Goal: Navigation & Orientation: Understand site structure

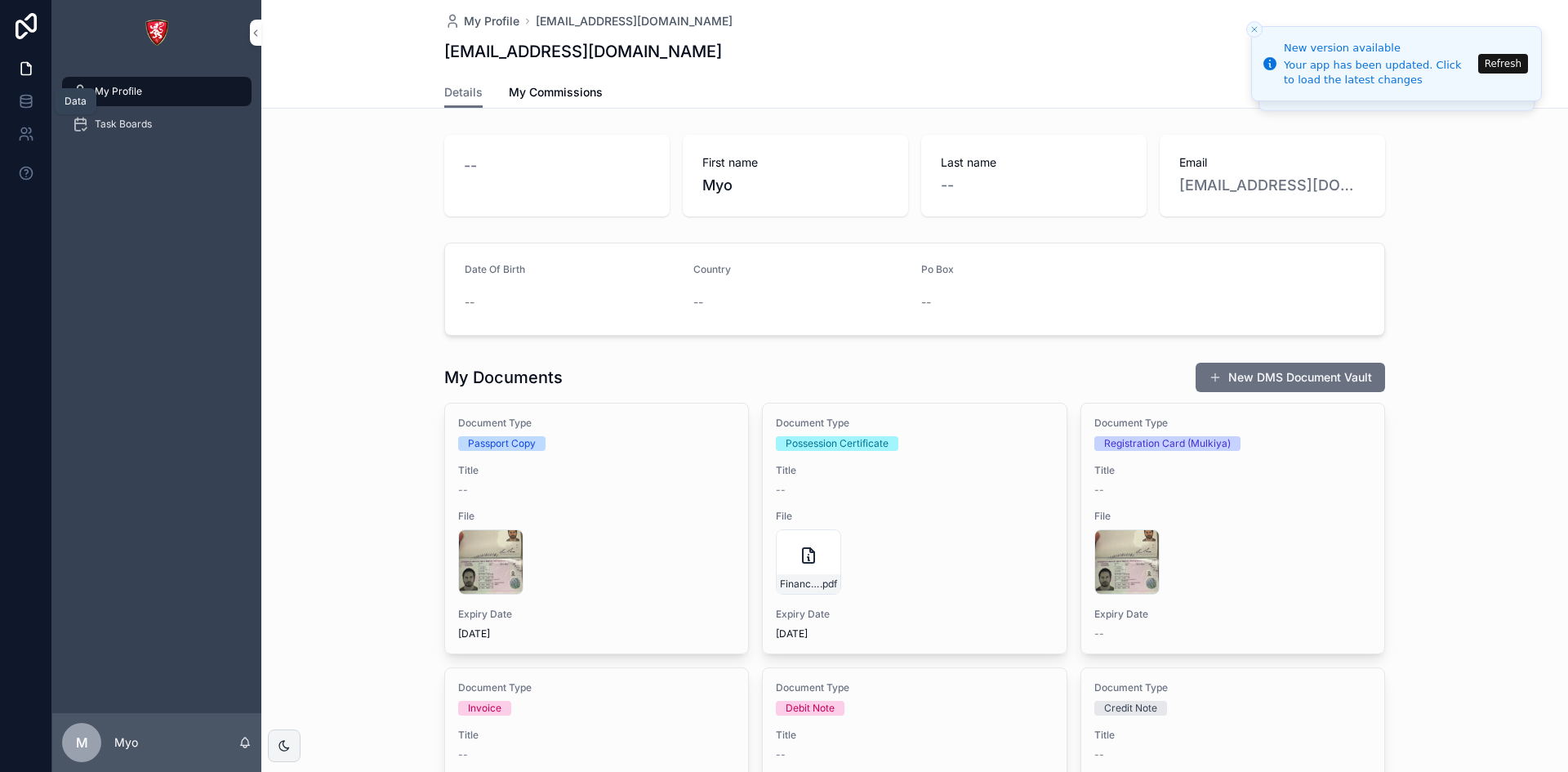
click at [28, 98] on icon at bounding box center [26, 101] width 16 height 16
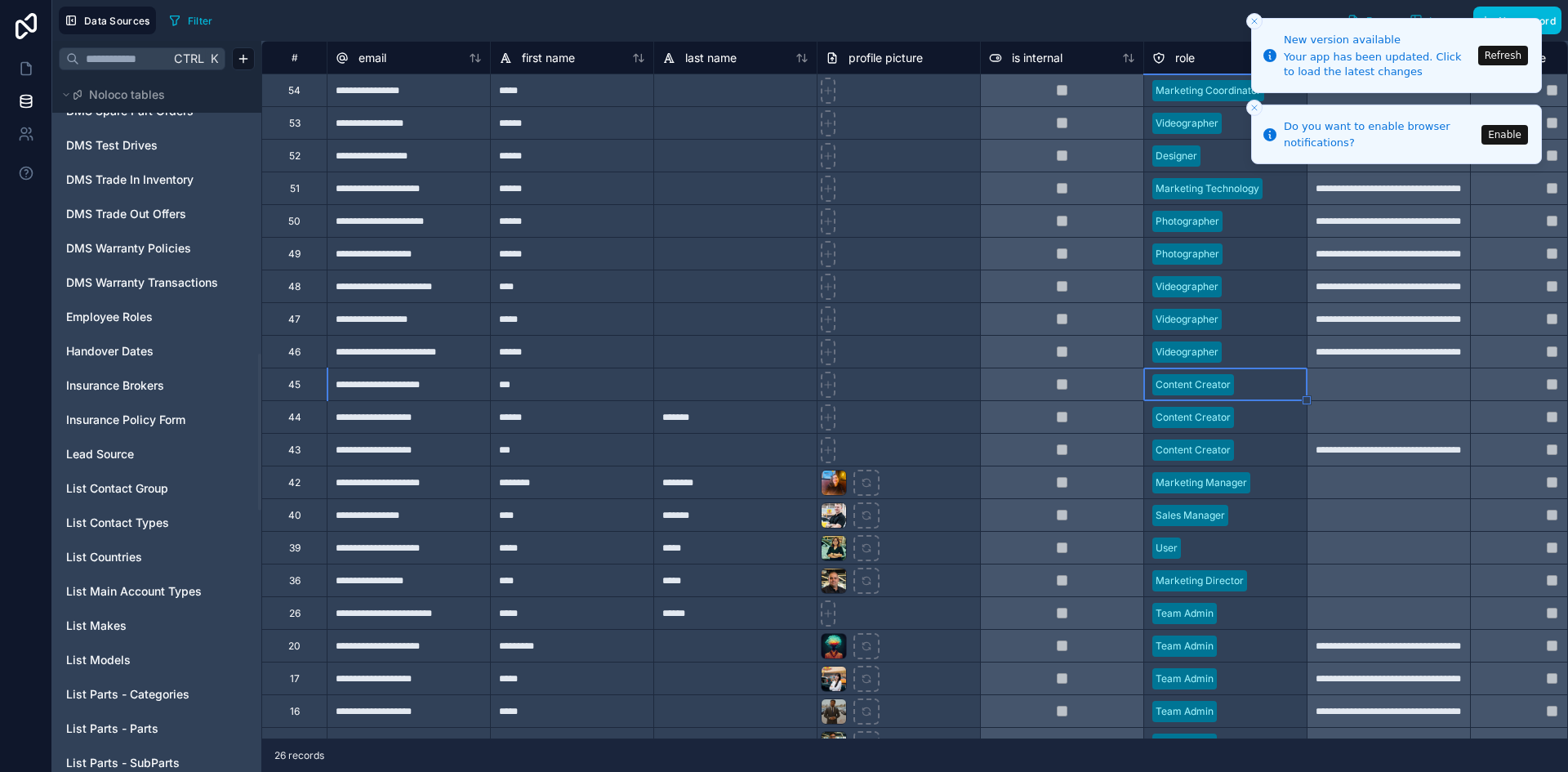
click at [1253, 25] on icon "Close toast" at bounding box center [1255, 21] width 10 height 10
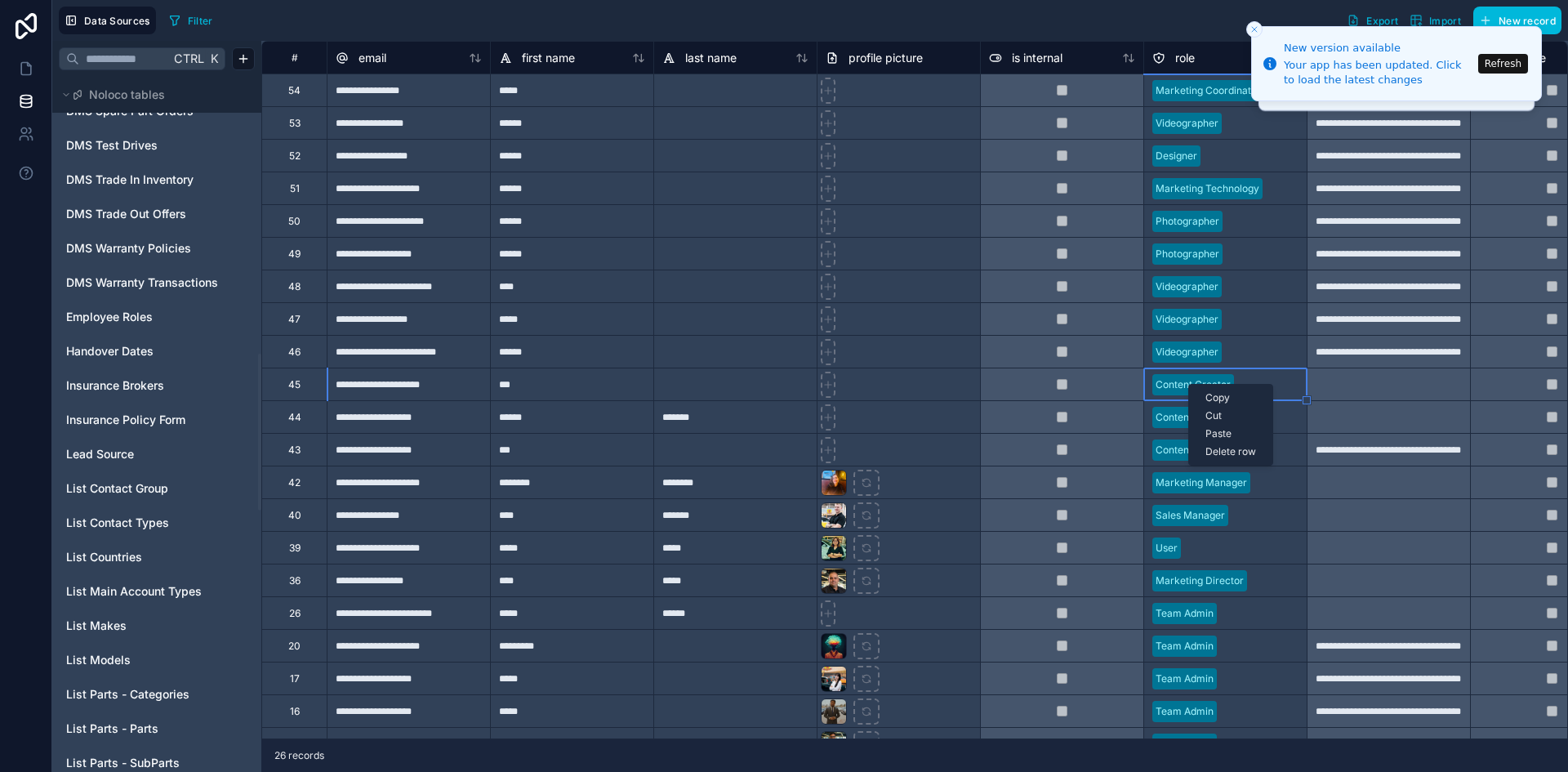
click at [1132, 398] on div at bounding box center [1062, 384] width 163 height 33
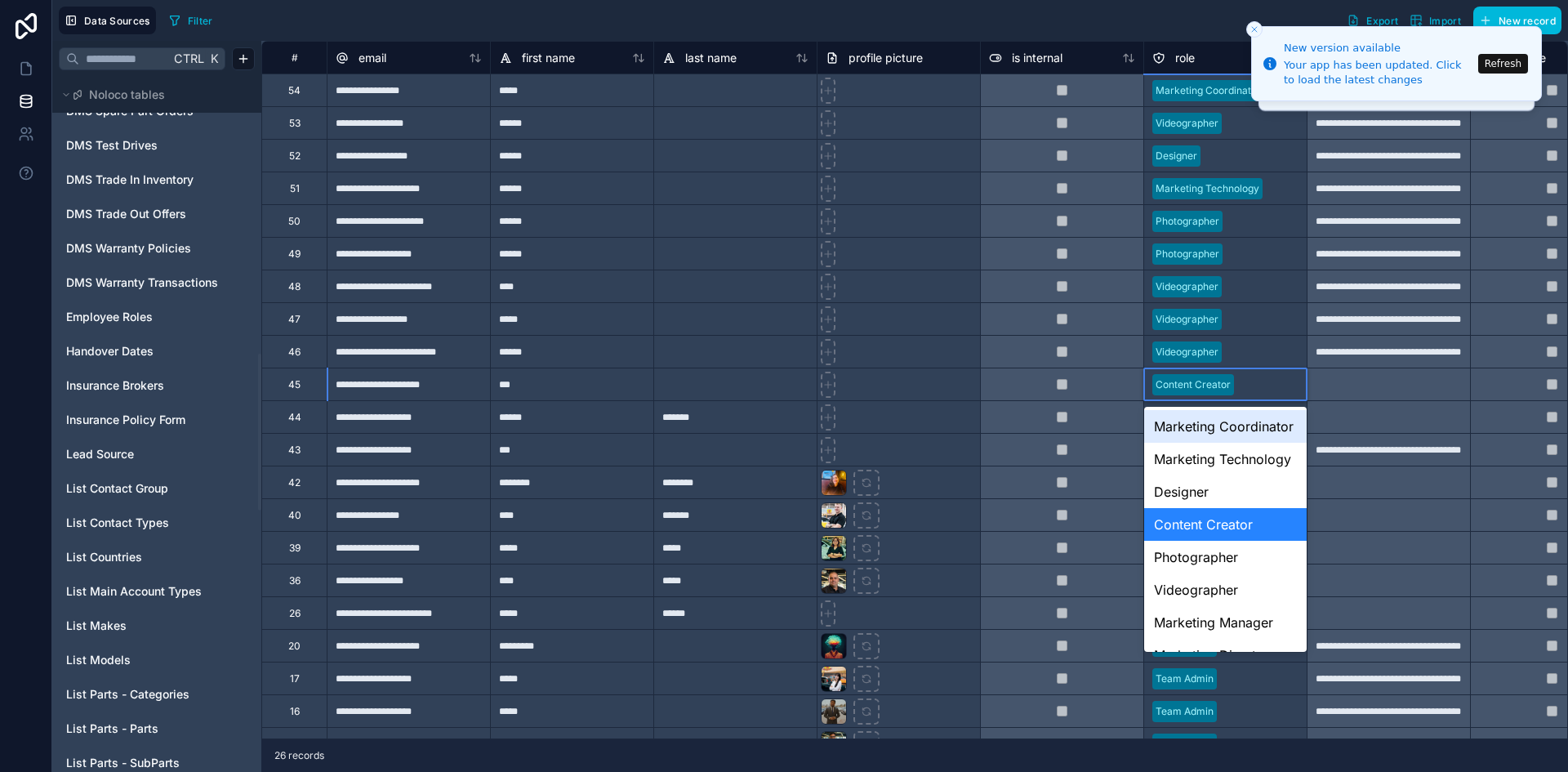
click at [1218, 438] on div "Marketing Coordinator" at bounding box center [1226, 426] width 163 height 33
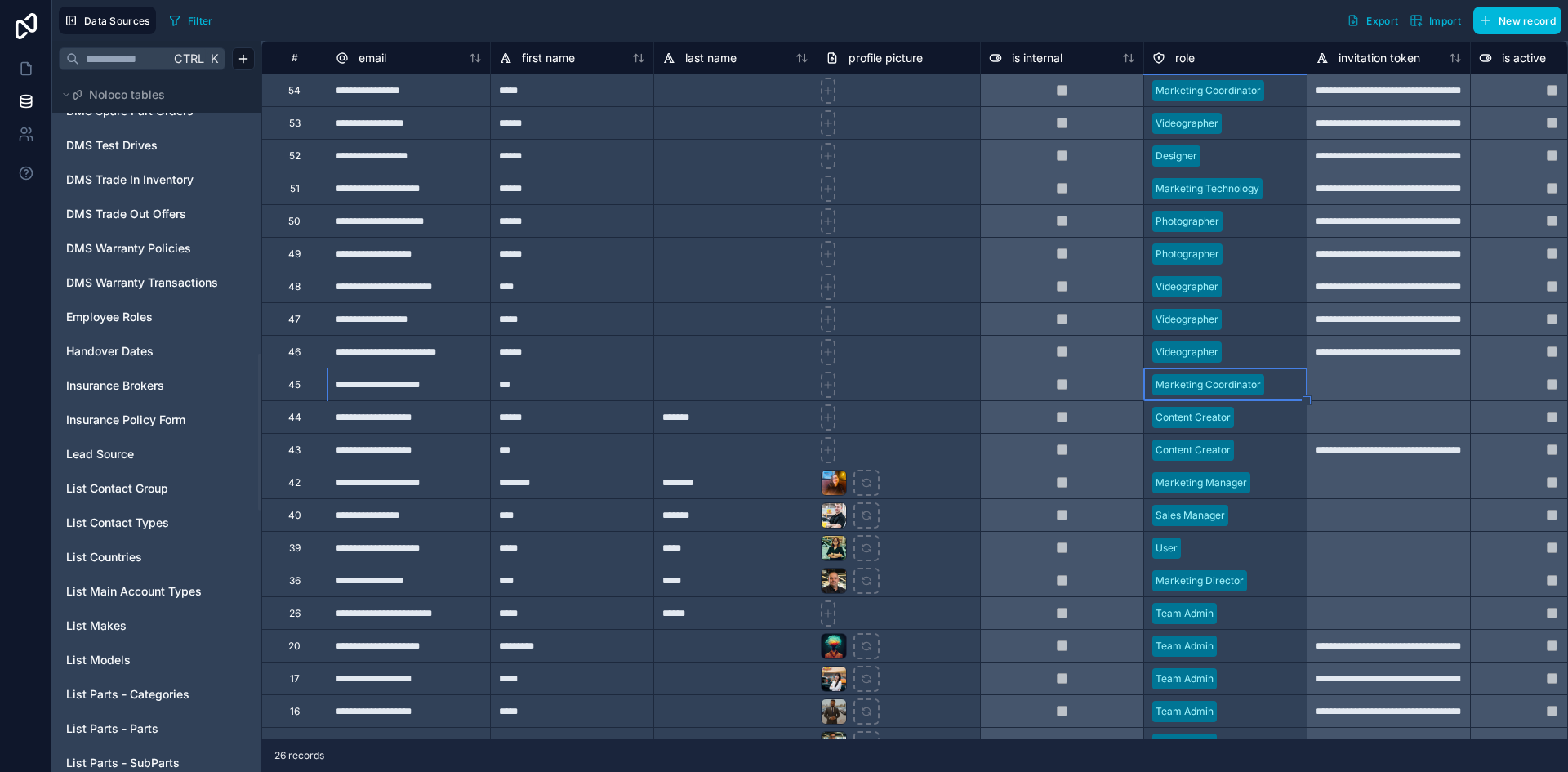
click at [1260, 410] on div at bounding box center [1270, 416] width 58 height 16
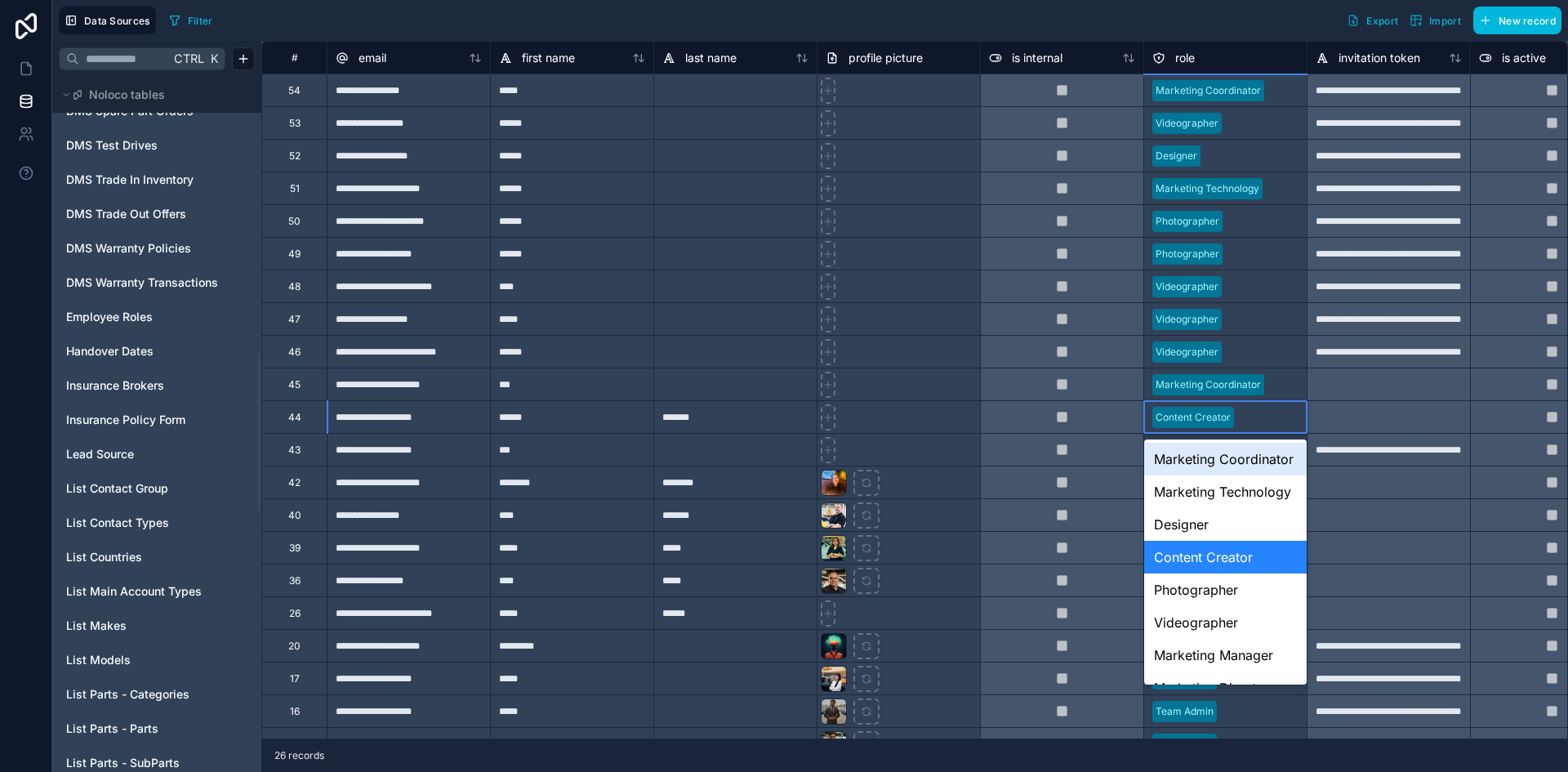
click at [1260, 413] on div at bounding box center [1270, 416] width 58 height 16
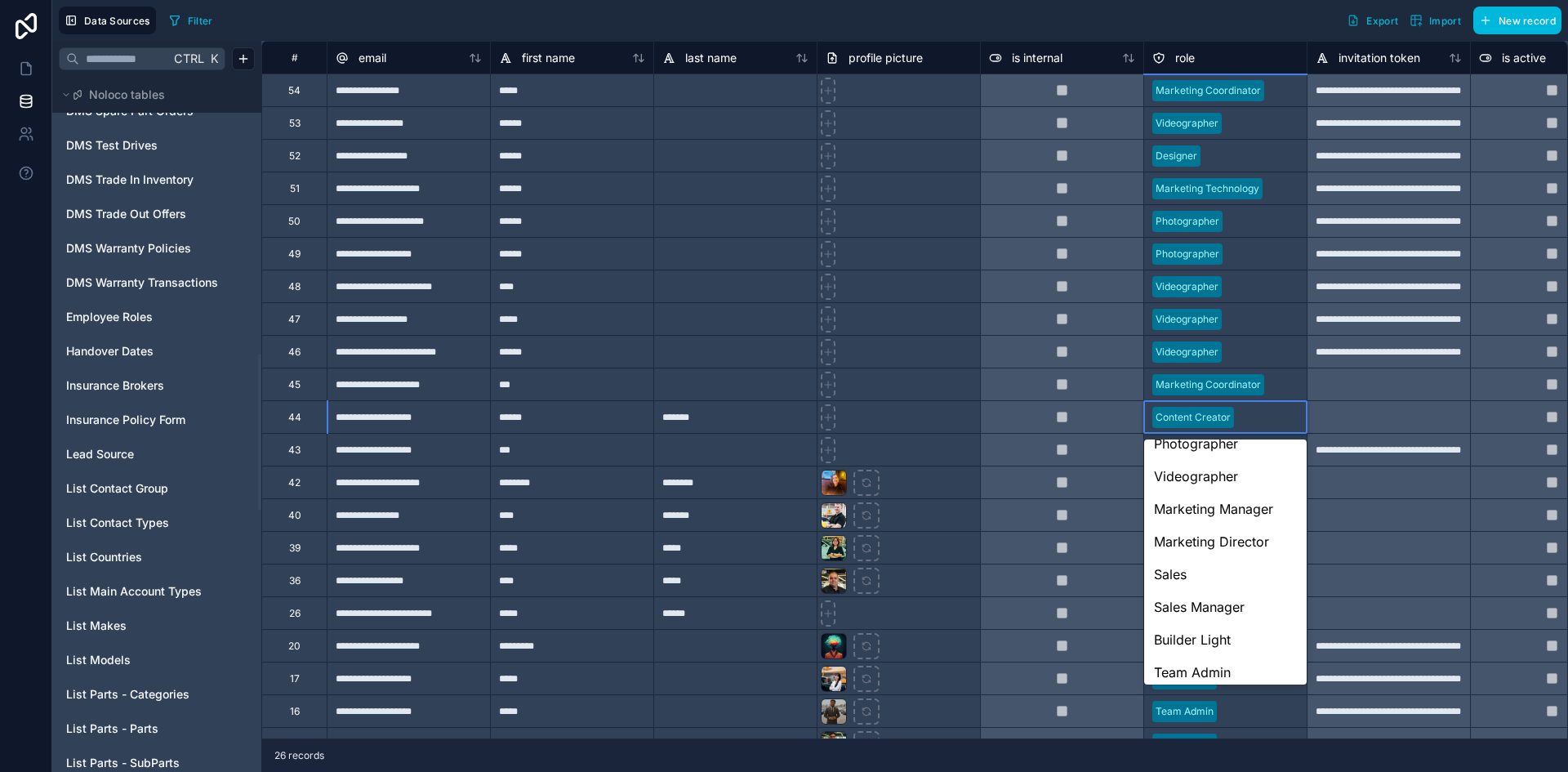
scroll to position [226, 0]
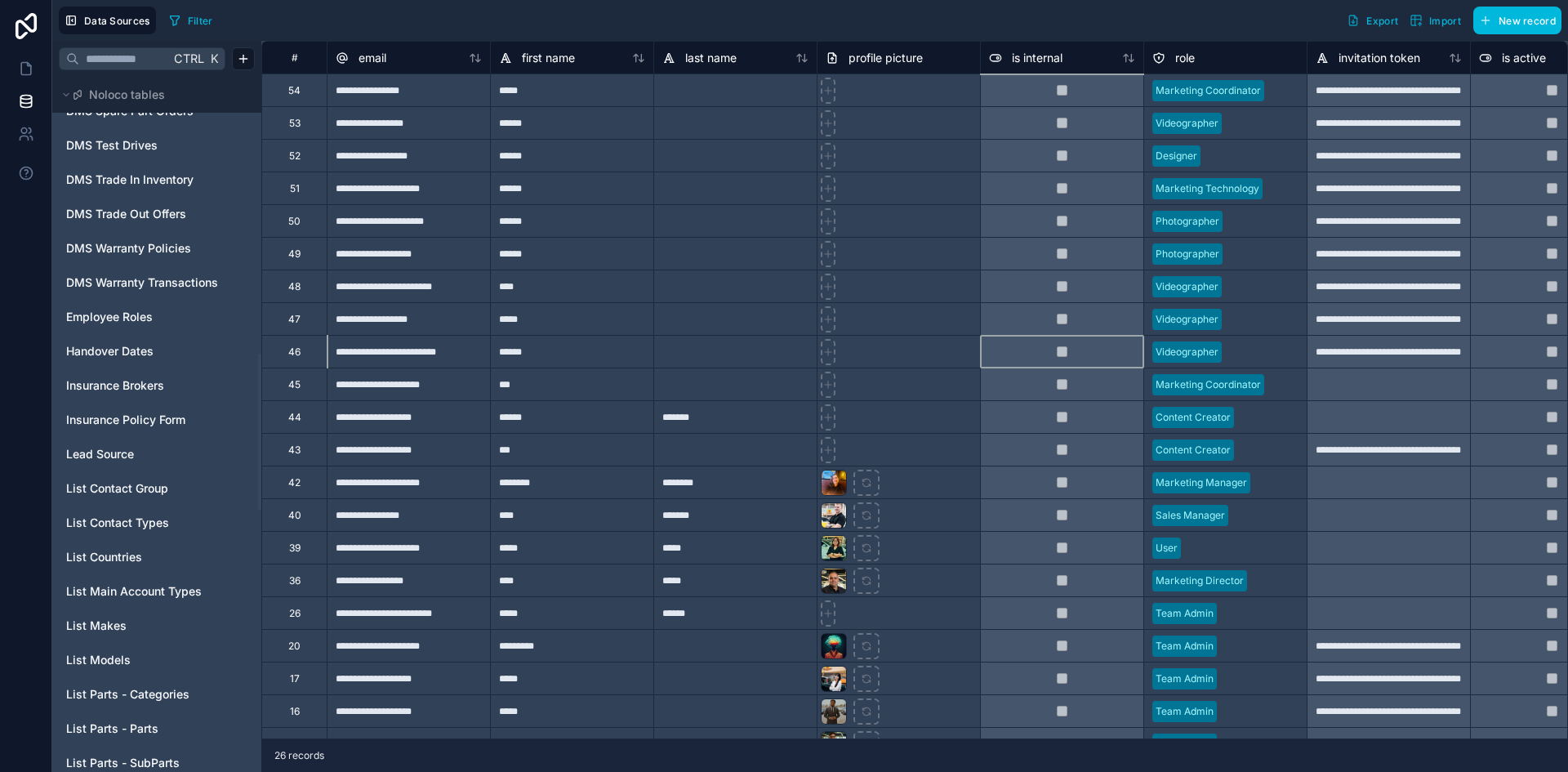
click at [1099, 347] on div at bounding box center [1062, 351] width 163 height 33
click at [904, 373] on div at bounding box center [898, 384] width 163 height 33
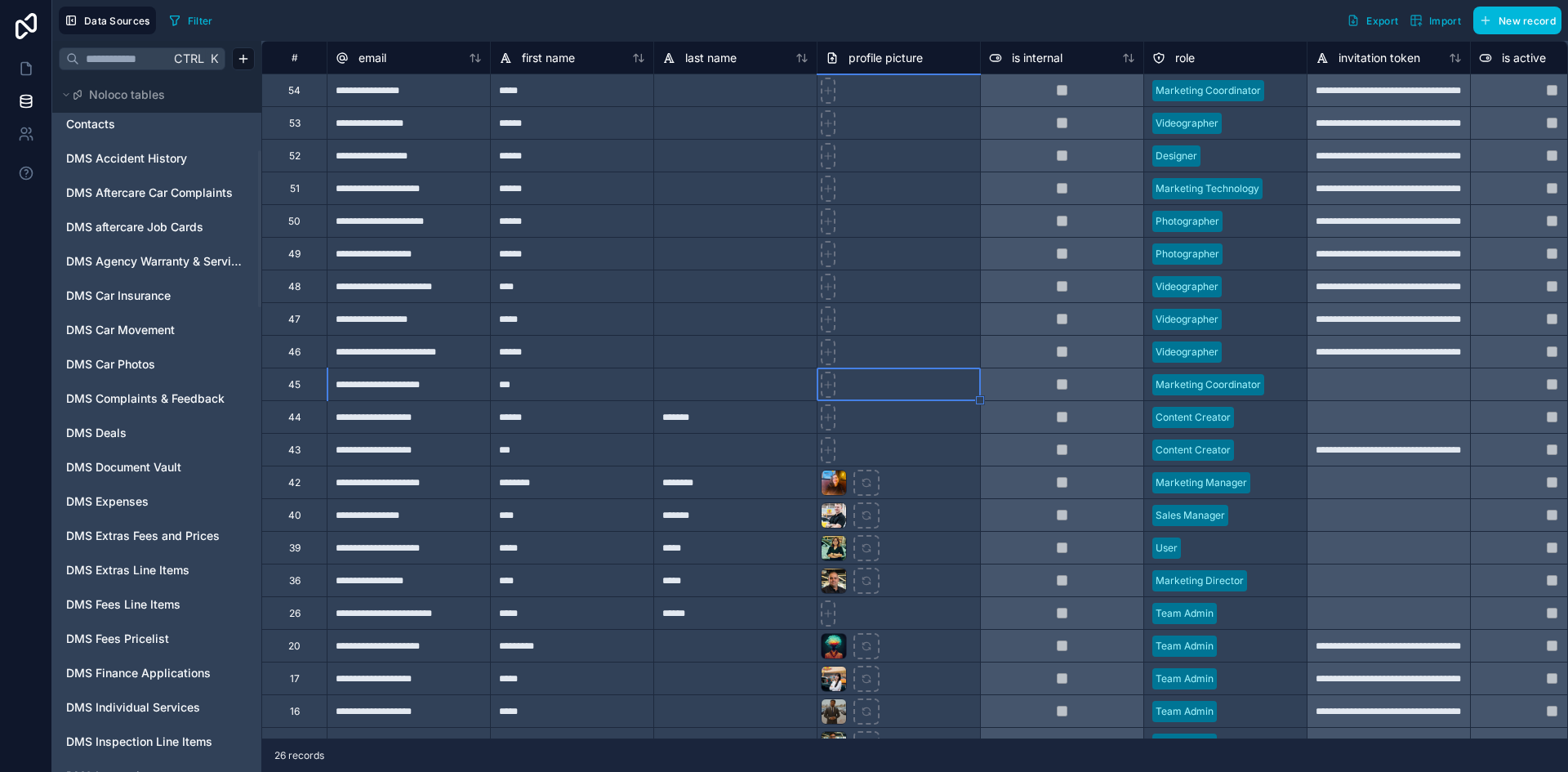
scroll to position [0, 0]
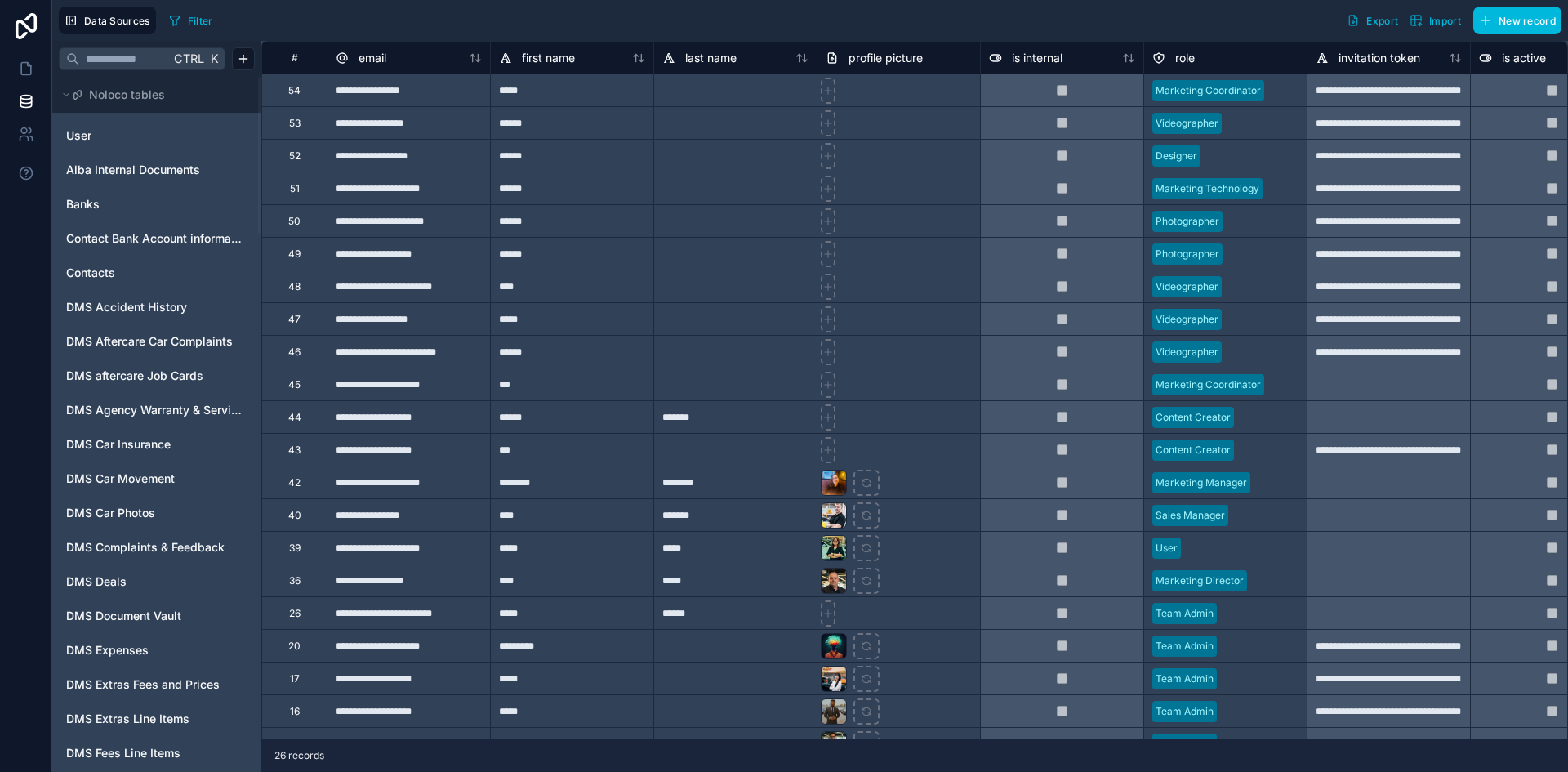
click at [122, 131] on link "User" at bounding box center [155, 135] width 178 height 16
click at [131, 210] on link "Banks" at bounding box center [155, 203] width 178 height 16
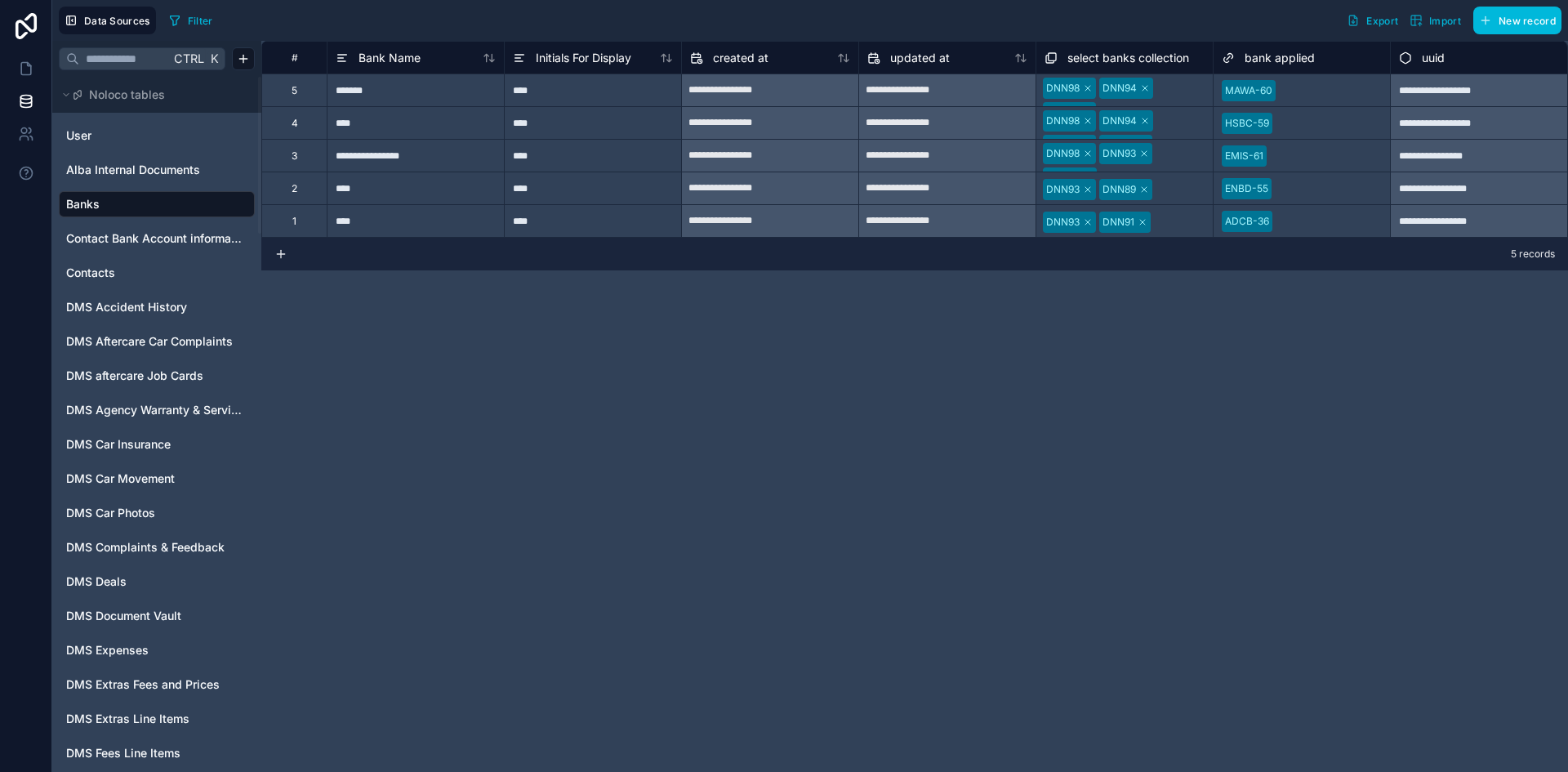
click at [149, 236] on span "Contact Bank Account information" at bounding box center [155, 238] width 178 height 16
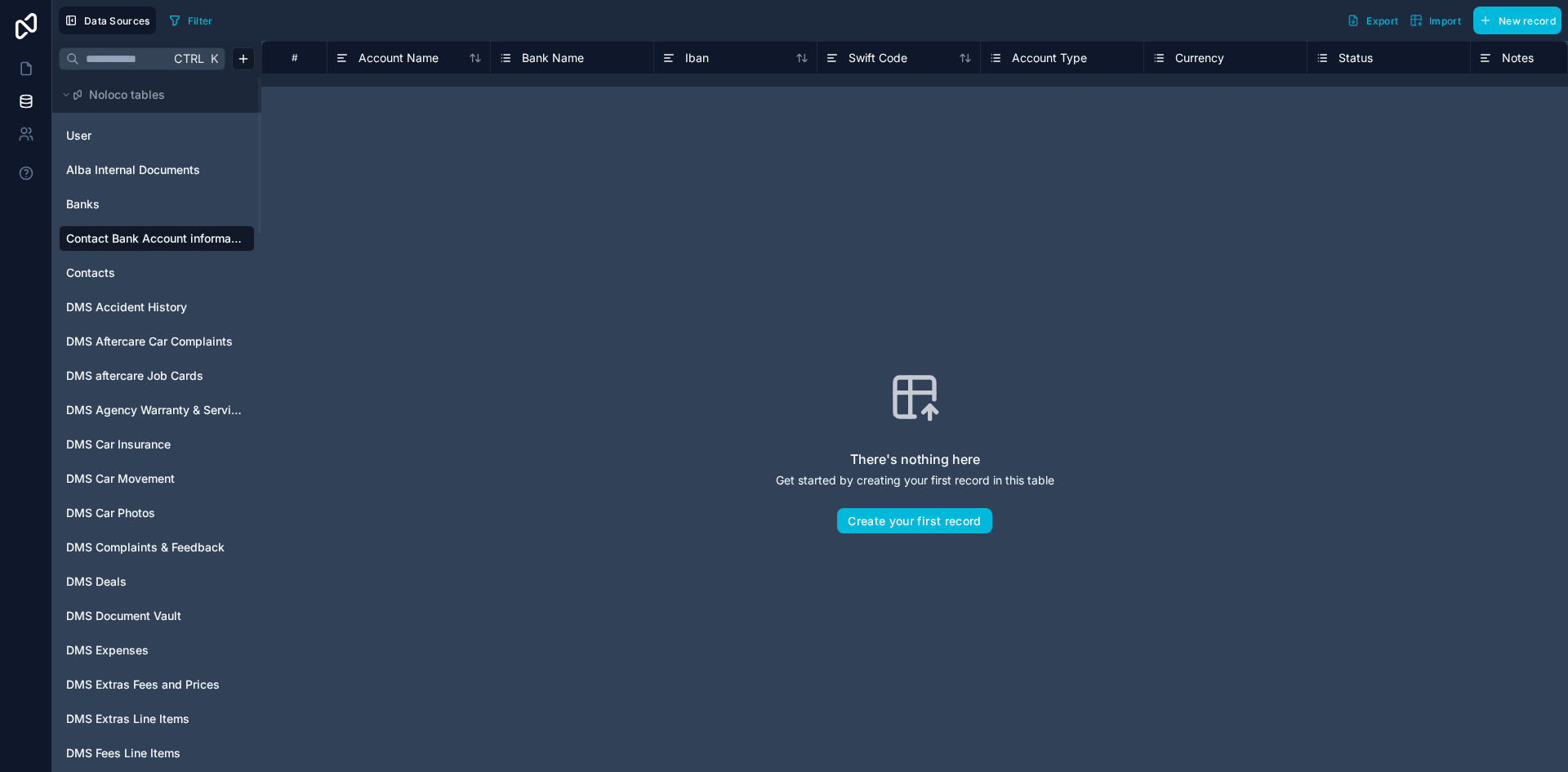
click at [115, 301] on span "DMS Accident History" at bounding box center [126, 306] width 121 height 16
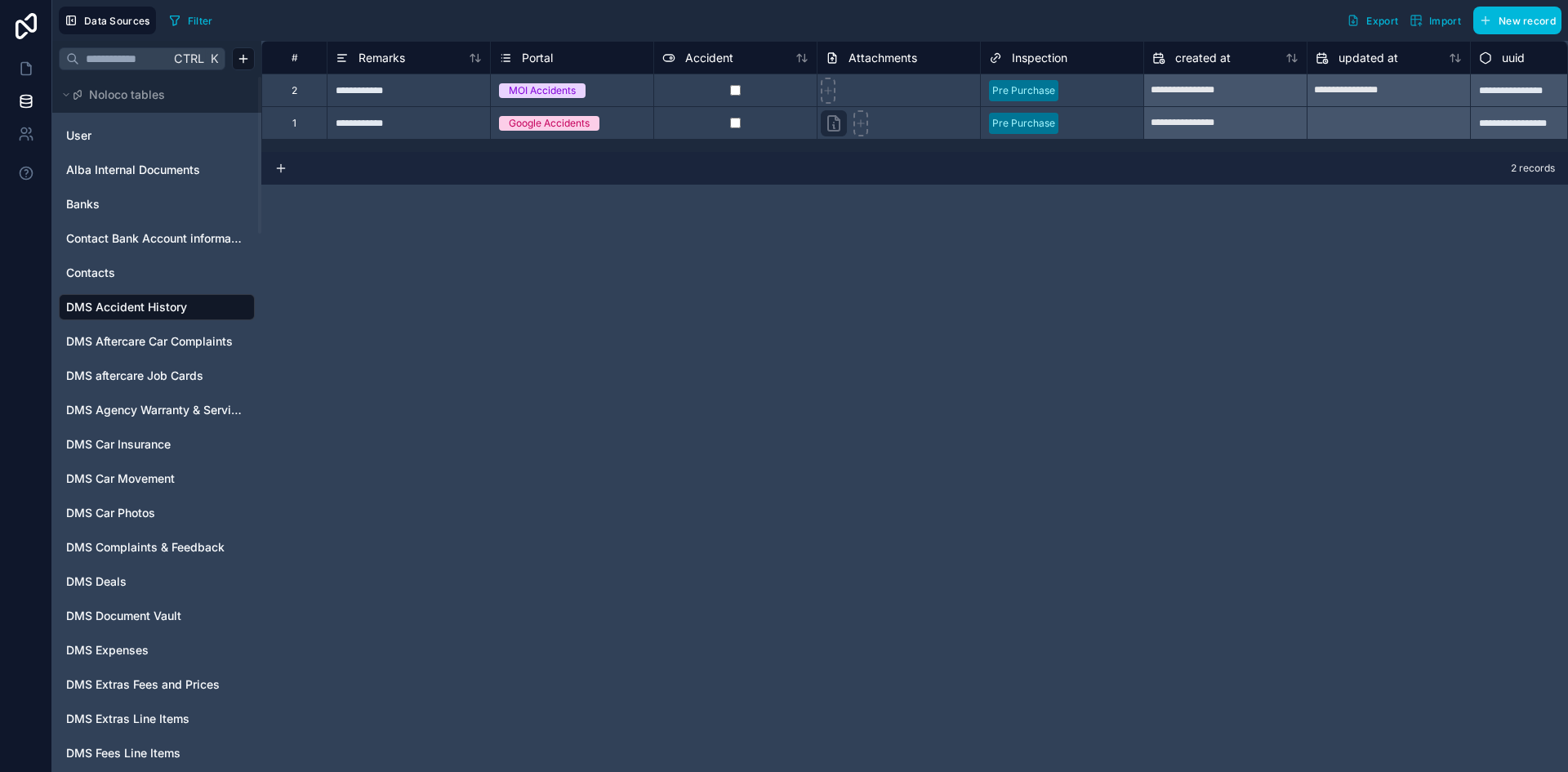
click at [89, 127] on span "User" at bounding box center [79, 135] width 25 height 16
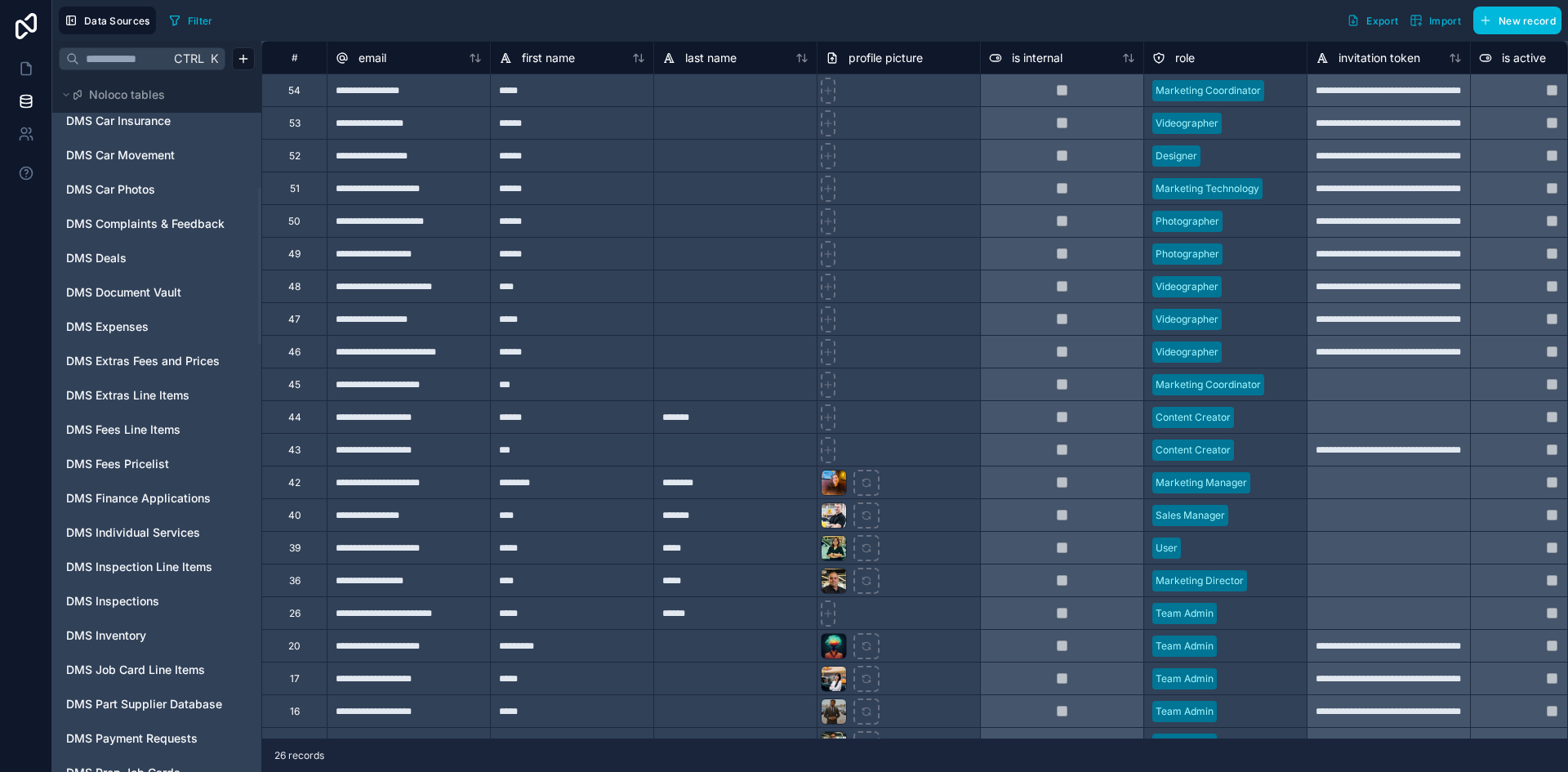
scroll to position [490, 0]
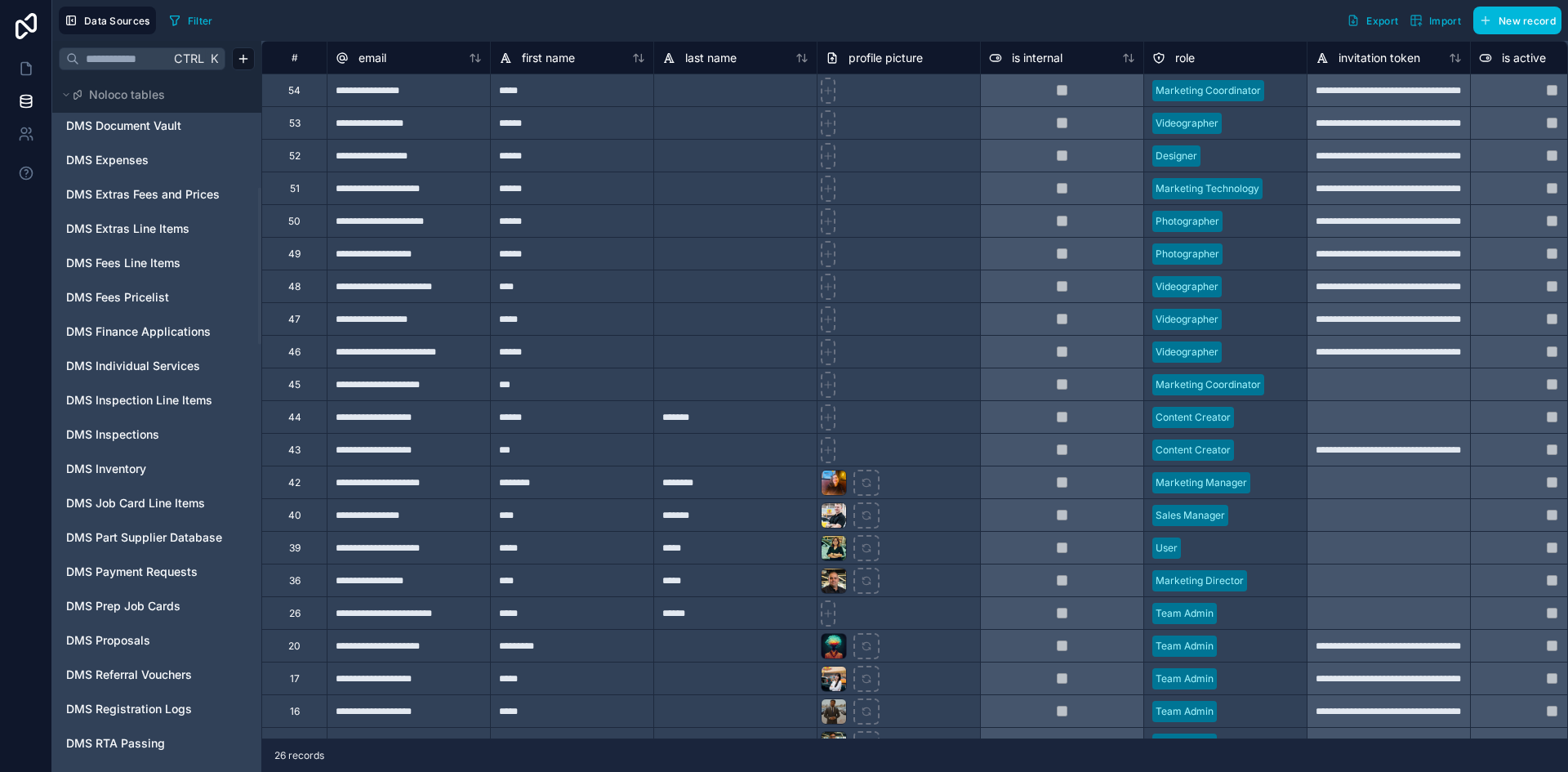
click at [164, 610] on span "DMS Prep Job Cards" at bounding box center [123, 605] width 115 height 16
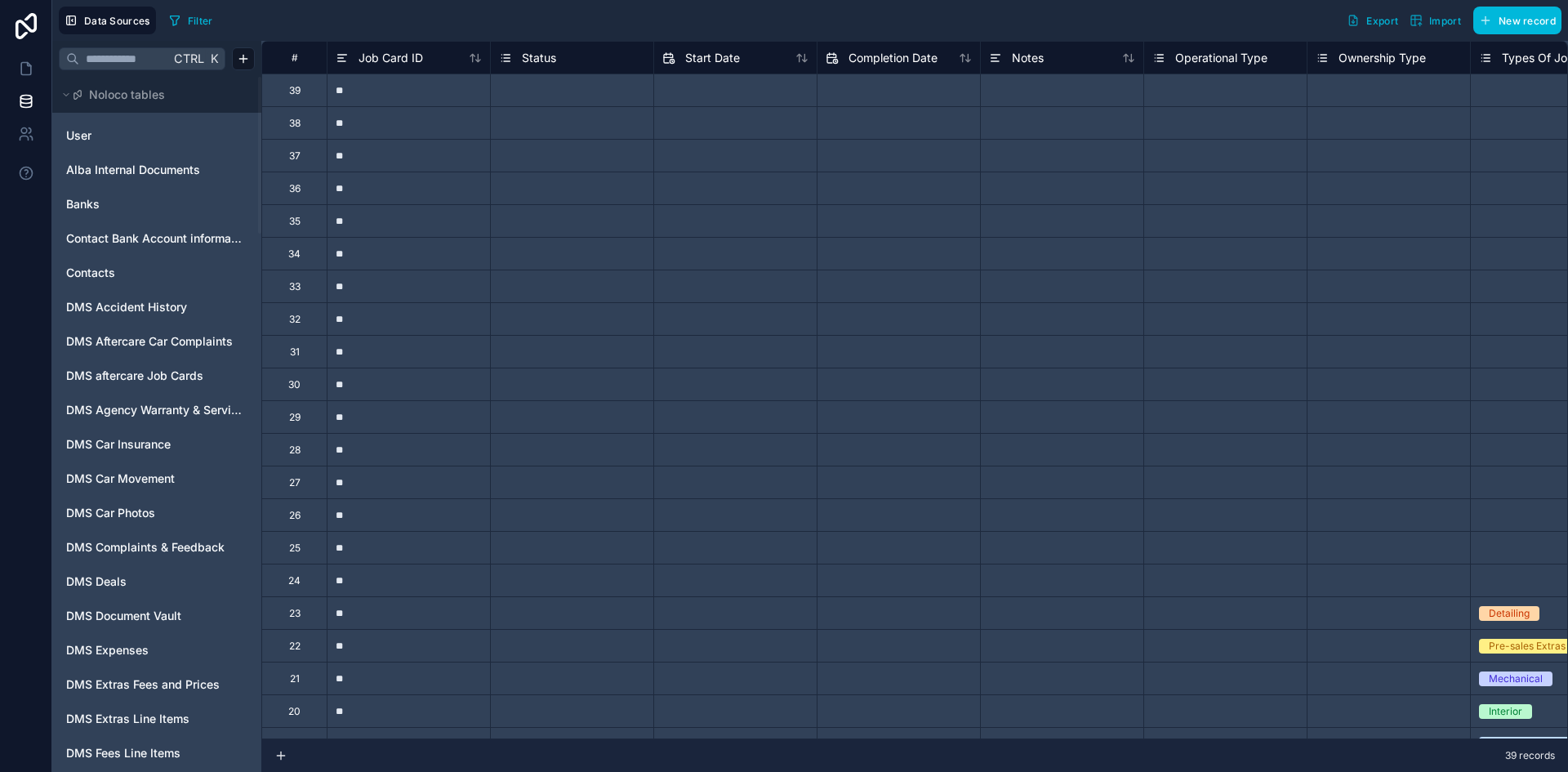
click at [115, 139] on link "User" at bounding box center [155, 135] width 178 height 16
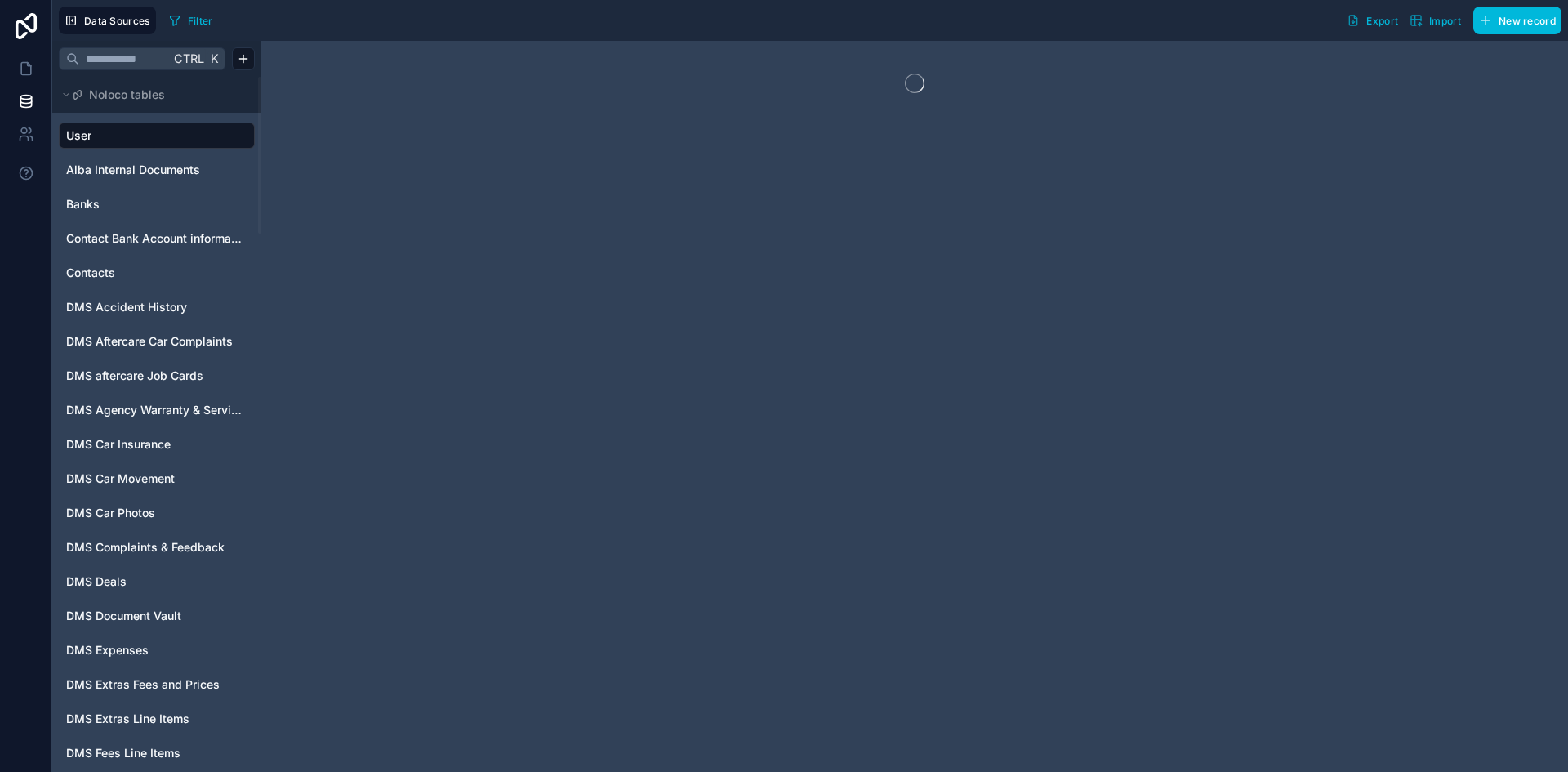
click at [20, 275] on div at bounding box center [26, 386] width 52 height 772
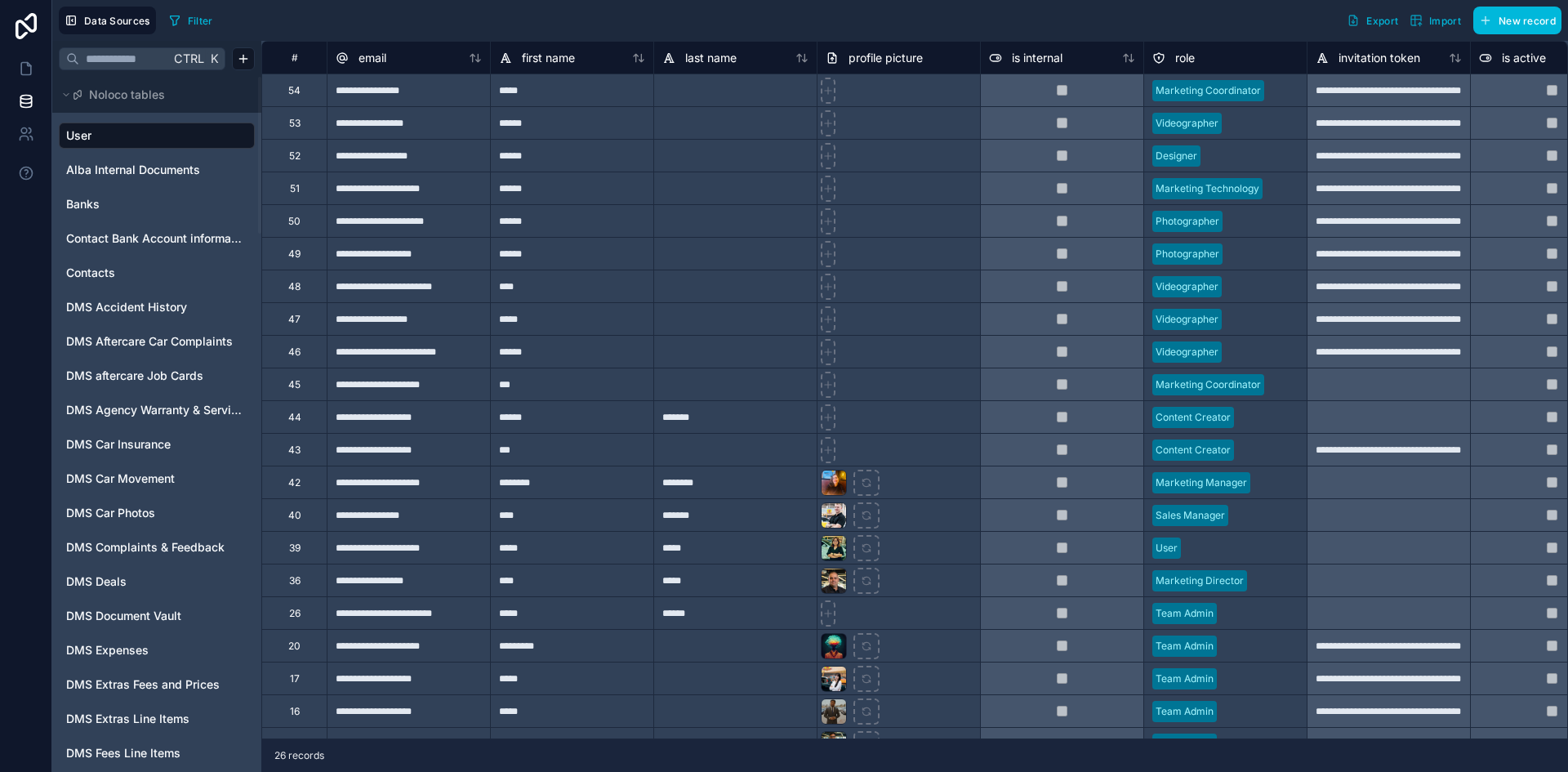
click at [8, 333] on div at bounding box center [26, 386] width 52 height 772
